Goal: Find specific page/section: Find specific page/section

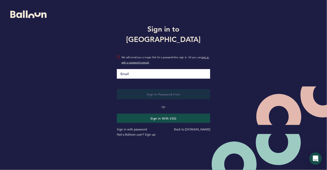
click at [163, 60] on div "We will email you a magic link for a password-free sign in. Or you can sign in …" at bounding box center [163, 63] width 101 height 30
click at [160, 71] on input "Email" at bounding box center [164, 74] width 94 height 10
type input "[EMAIL_ADDRESS][PERSON_NAME][DOMAIN_NAME]"
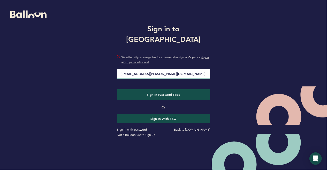
click at [117, 89] on button "Sign in Password-Free" at bounding box center [164, 94] width 94 height 10
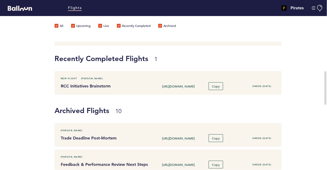
scroll to position [103, 0]
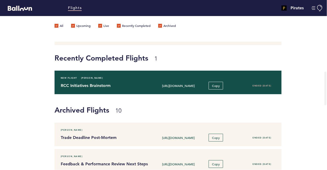
click at [172, 79] on div "New Flight [PERSON_NAME]" at bounding box center [168, 77] width 222 height 5
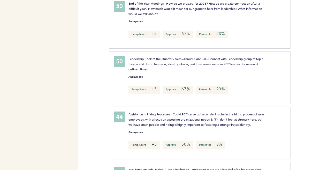
scroll to position [736, 0]
